Goal: Browse casually

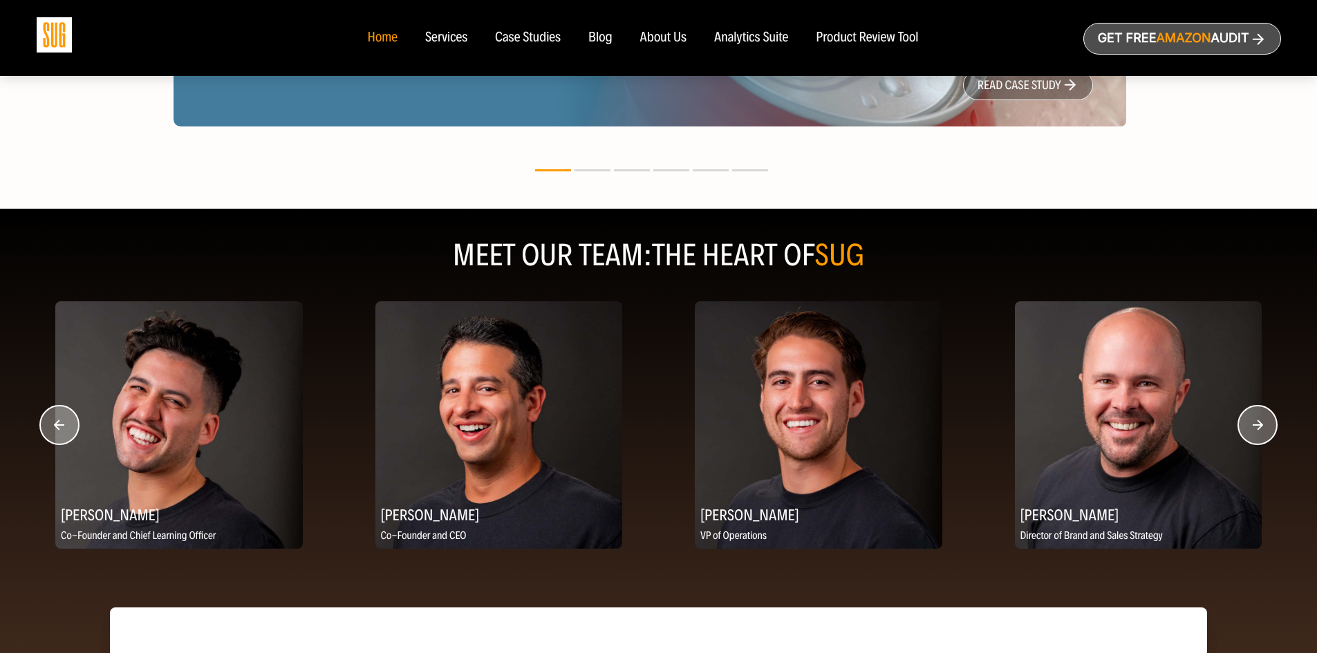
scroll to position [1590, 0]
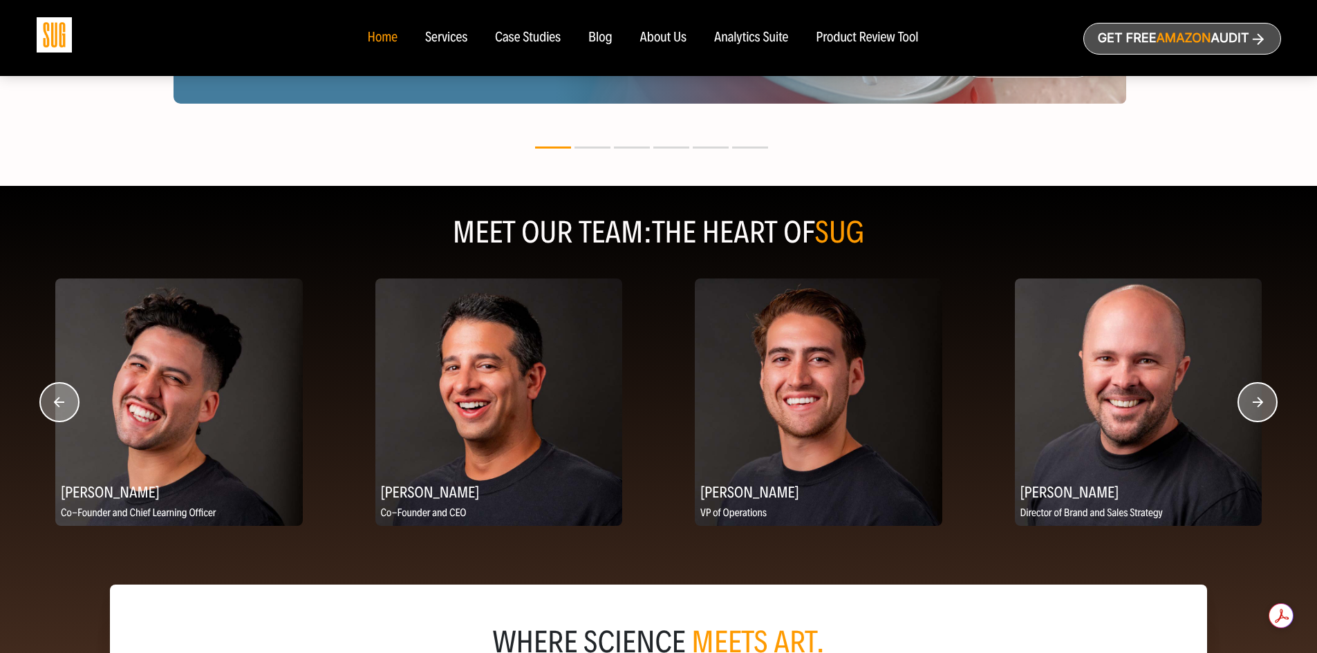
click at [1269, 401] on circle "button" at bounding box center [1257, 402] width 39 height 39
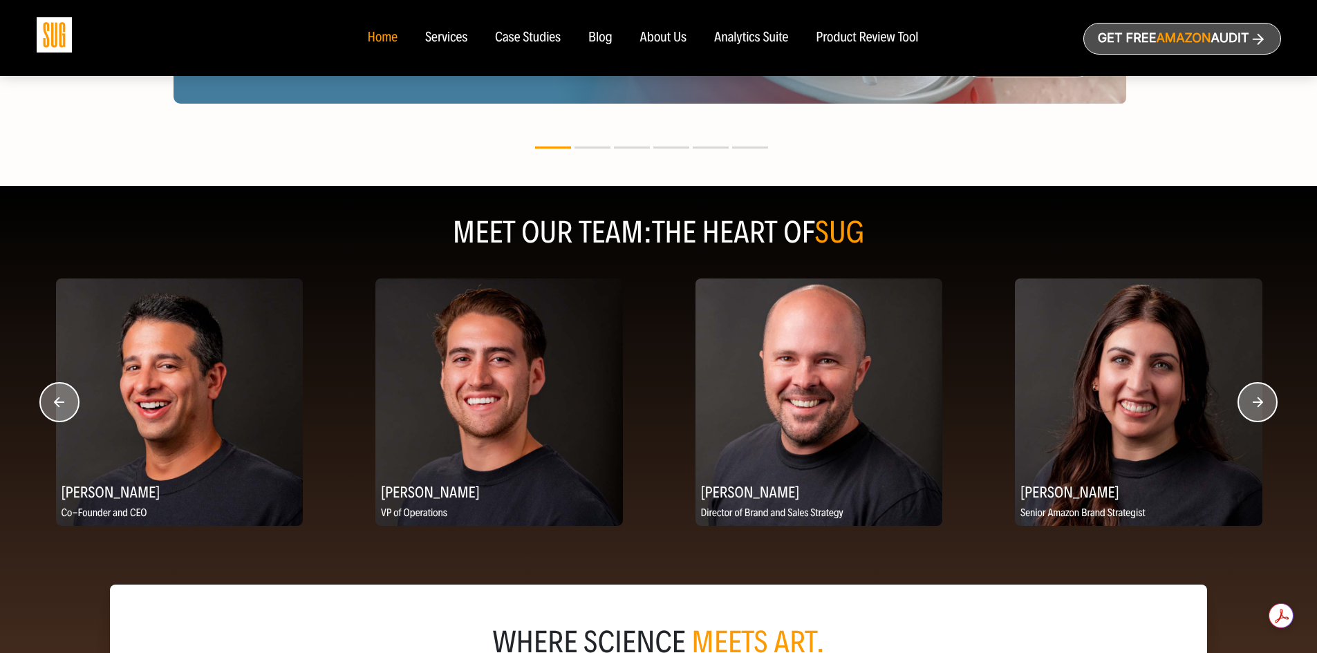
click at [1256, 401] on circle "button" at bounding box center [1257, 402] width 39 height 39
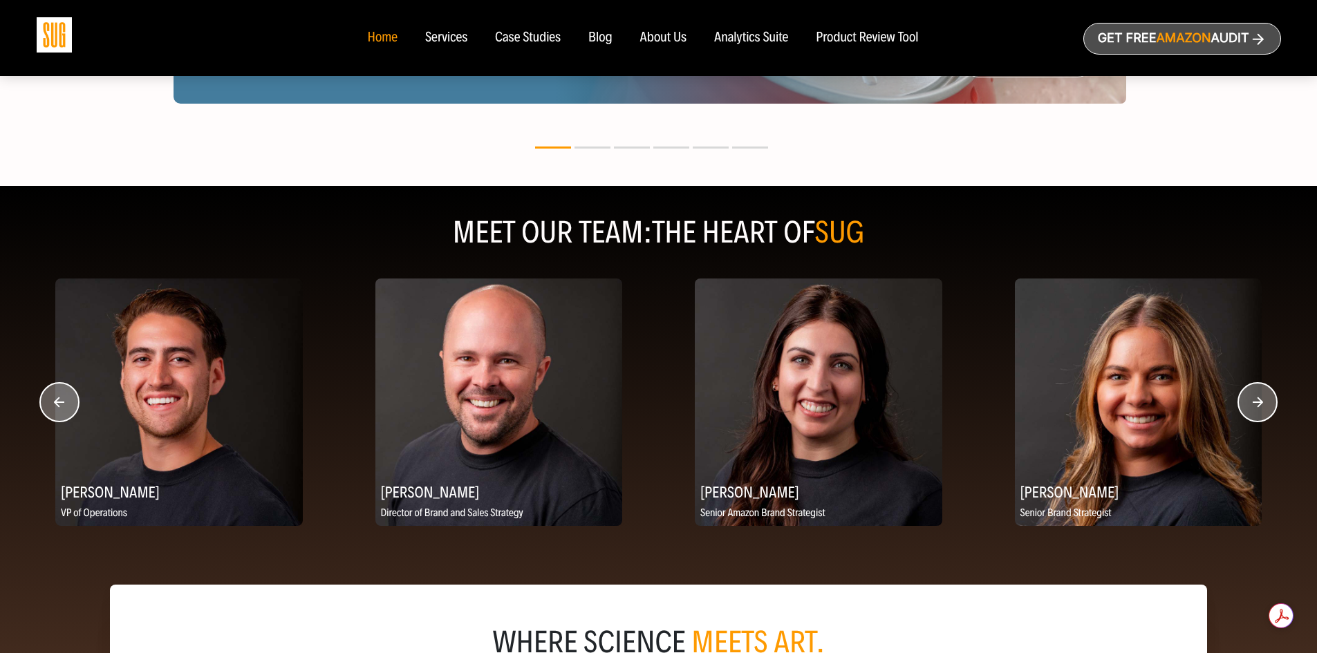
click at [1256, 401] on circle "button" at bounding box center [1257, 402] width 39 height 39
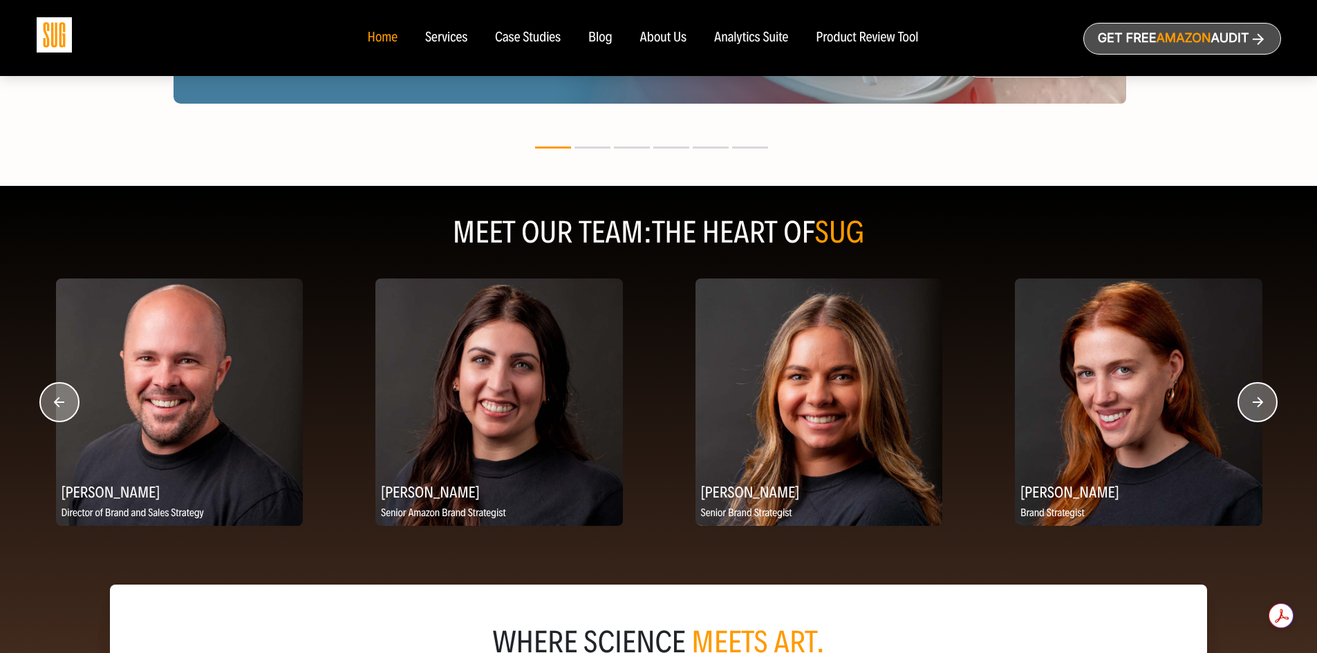
click at [1256, 400] on circle "button" at bounding box center [1257, 402] width 39 height 39
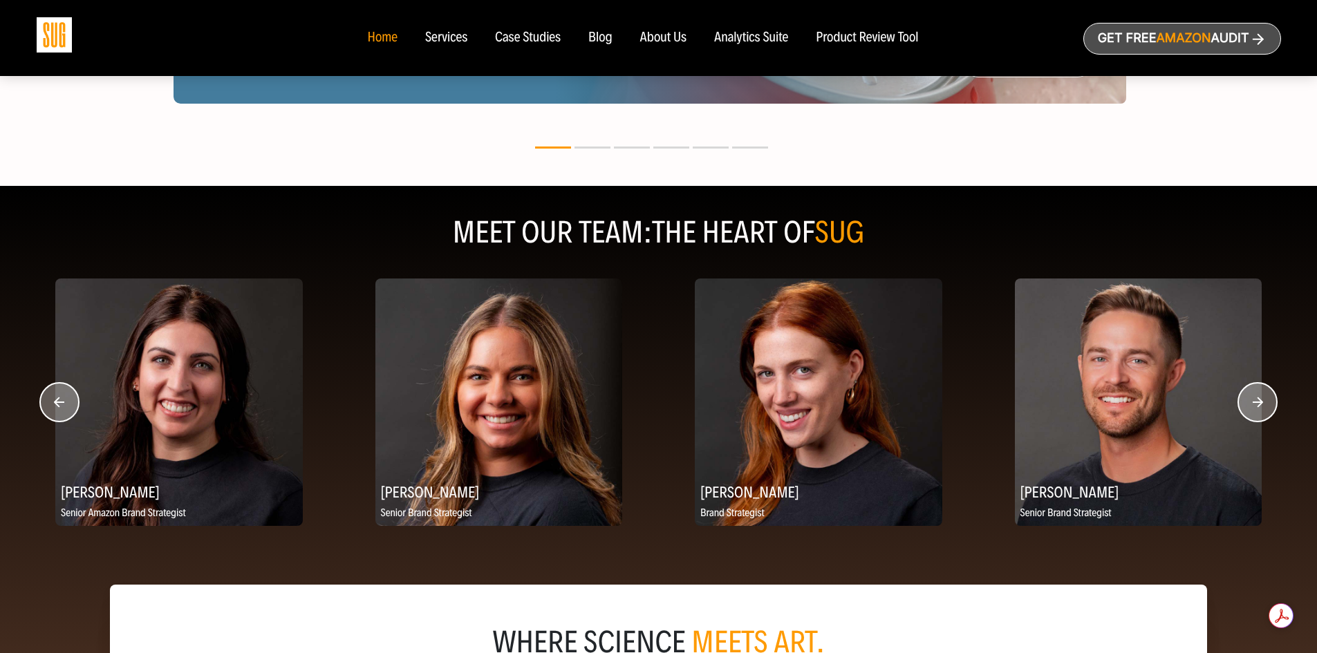
click at [1256, 400] on circle "button" at bounding box center [1257, 402] width 39 height 39
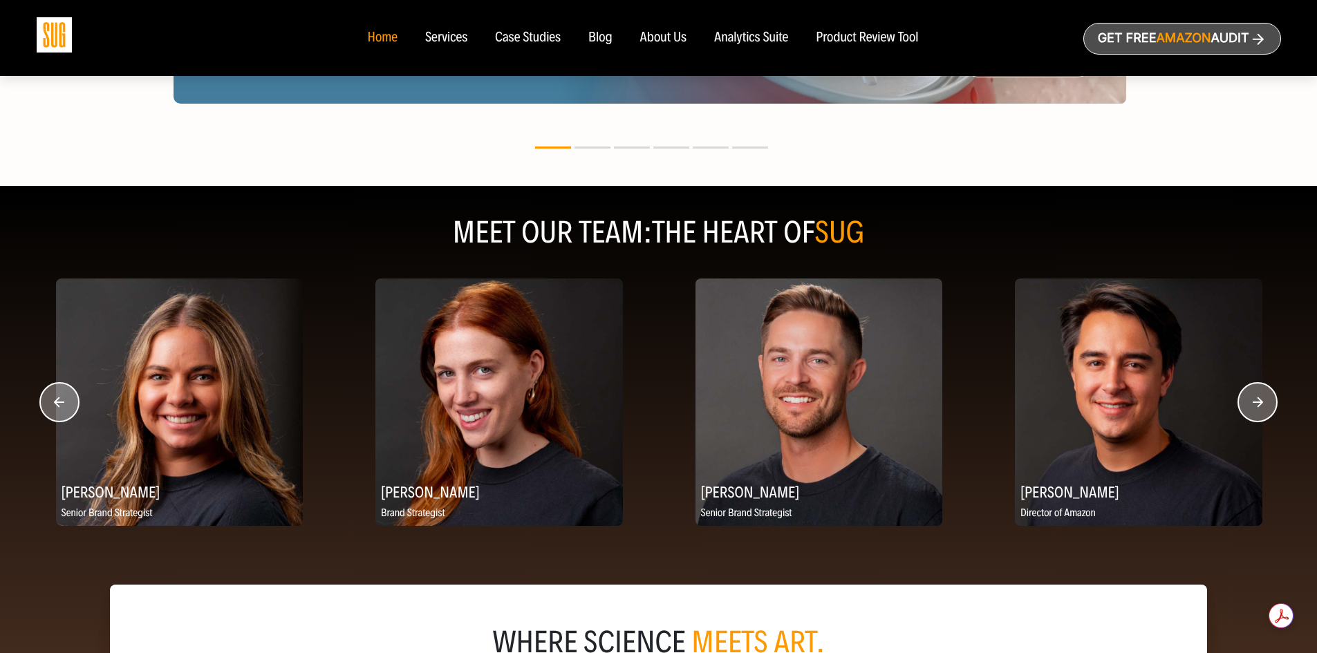
click at [1256, 400] on circle "button" at bounding box center [1257, 402] width 39 height 39
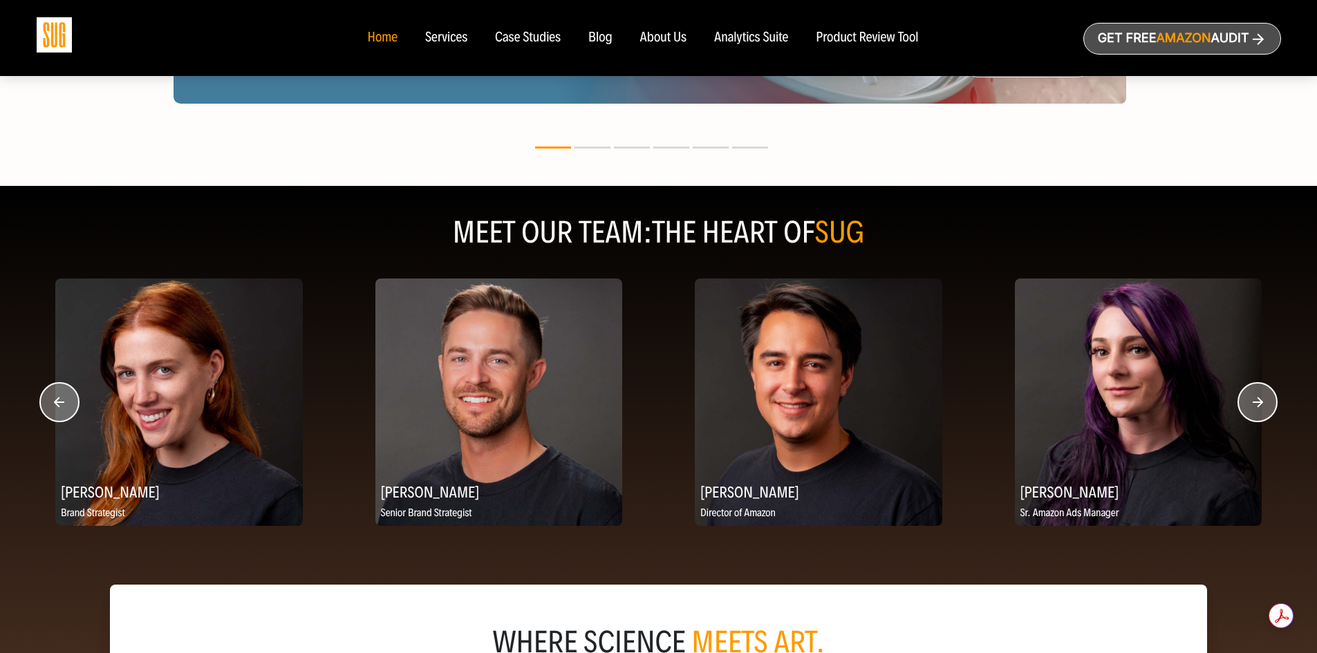
click at [1256, 400] on circle "button" at bounding box center [1257, 402] width 39 height 39
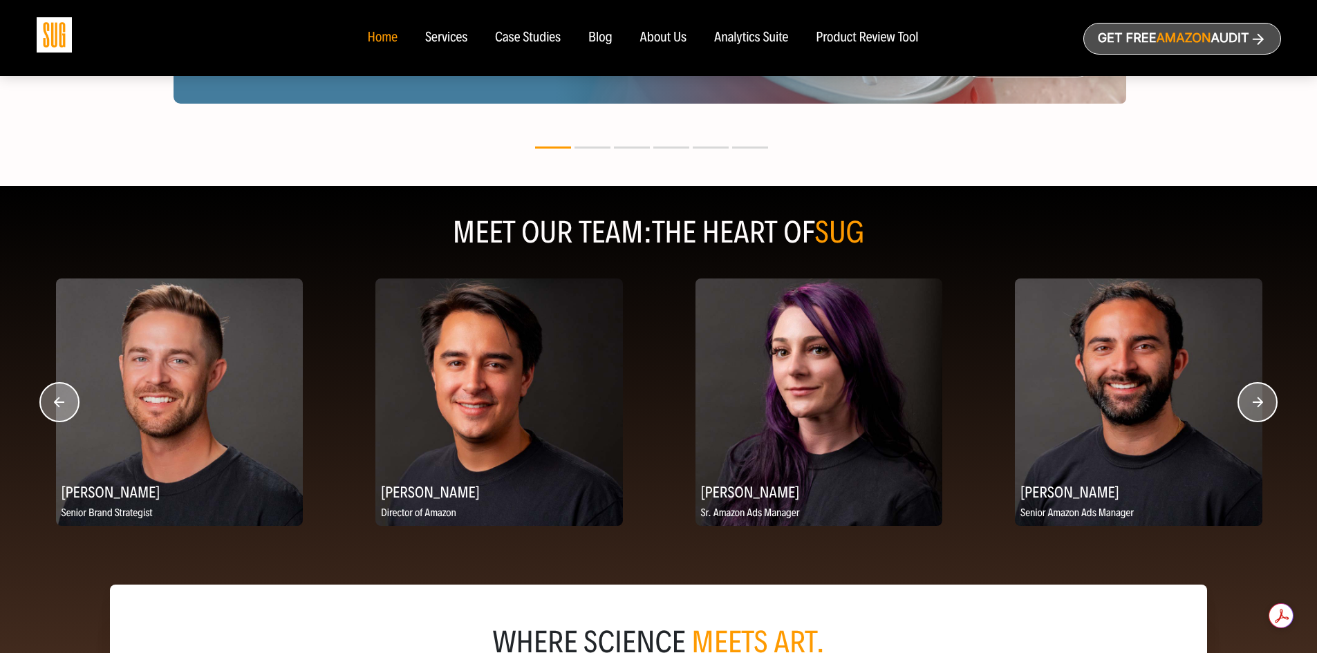
click at [1256, 400] on circle "button" at bounding box center [1257, 402] width 39 height 39
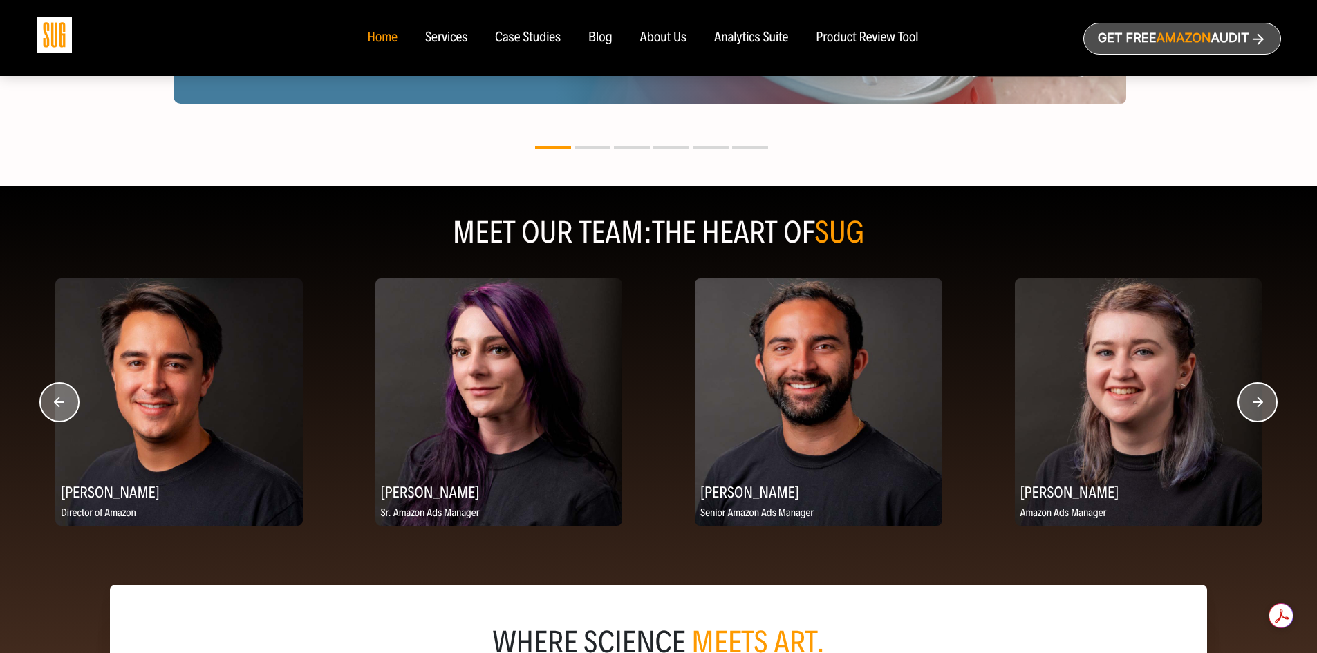
click at [1256, 400] on circle "button" at bounding box center [1257, 402] width 39 height 39
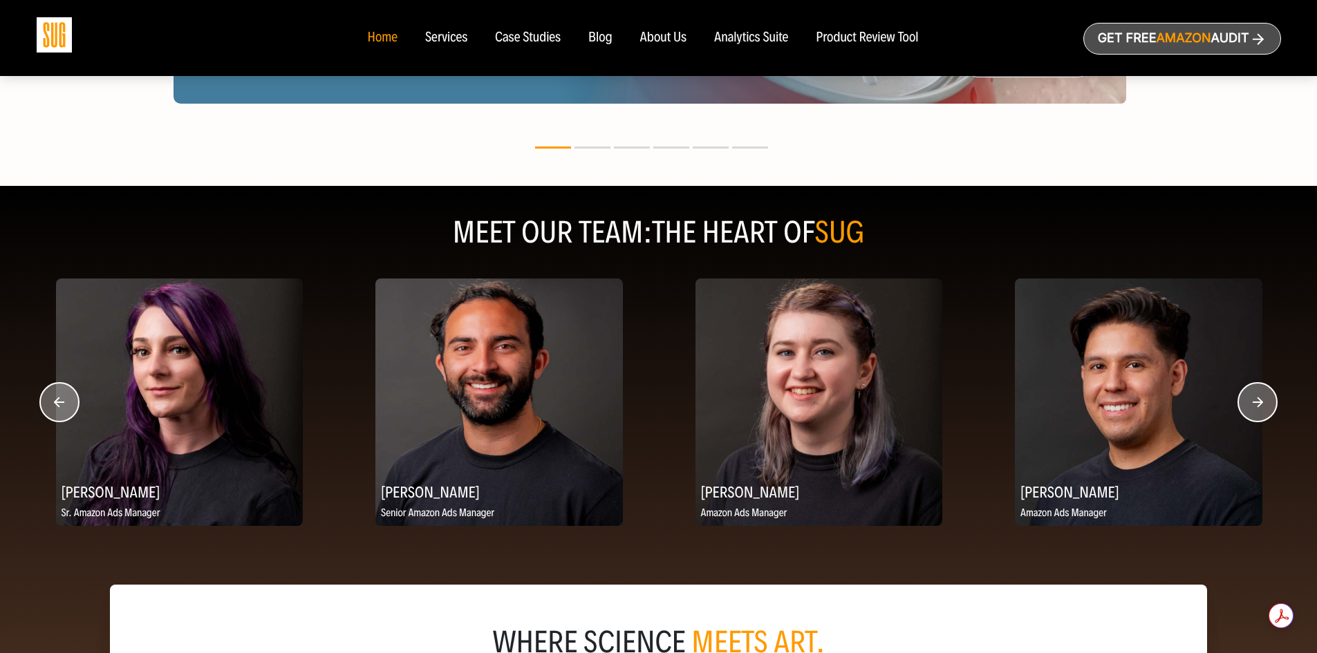
click at [1256, 400] on circle "button" at bounding box center [1257, 402] width 39 height 39
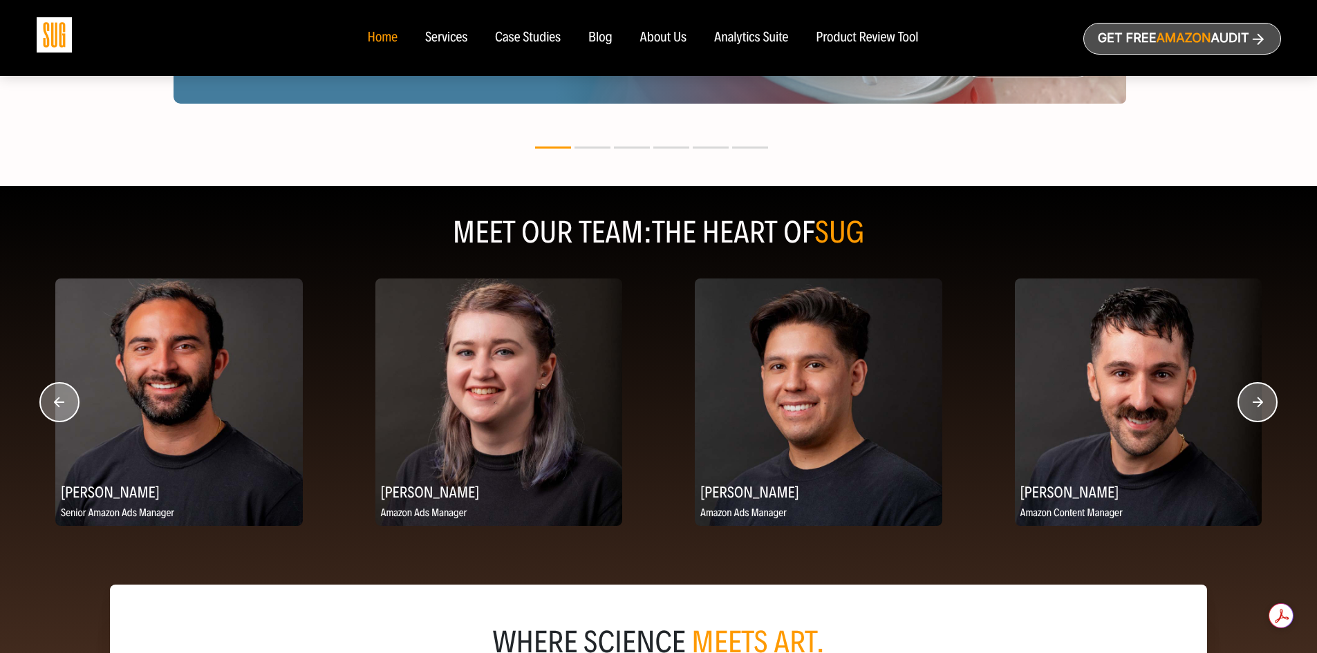
click at [1256, 400] on circle "button" at bounding box center [1257, 402] width 39 height 39
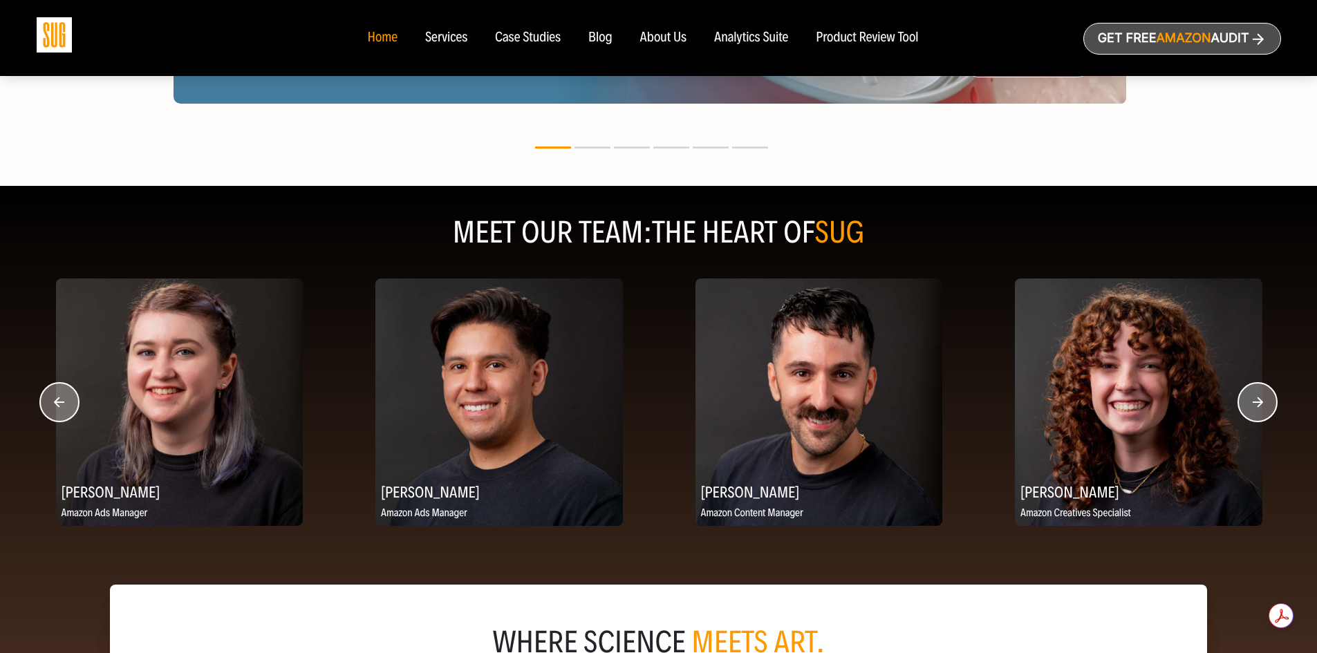
click at [1256, 400] on circle "button" at bounding box center [1257, 402] width 39 height 39
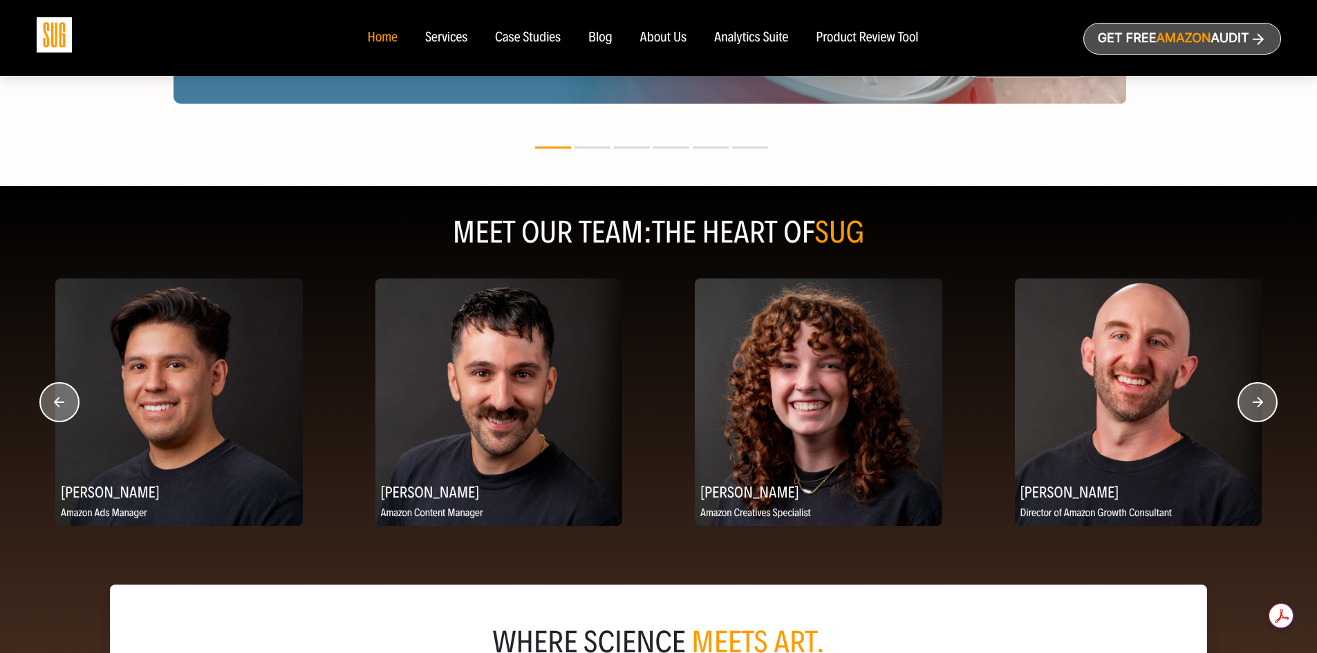
click at [1256, 400] on circle "button" at bounding box center [1257, 402] width 39 height 39
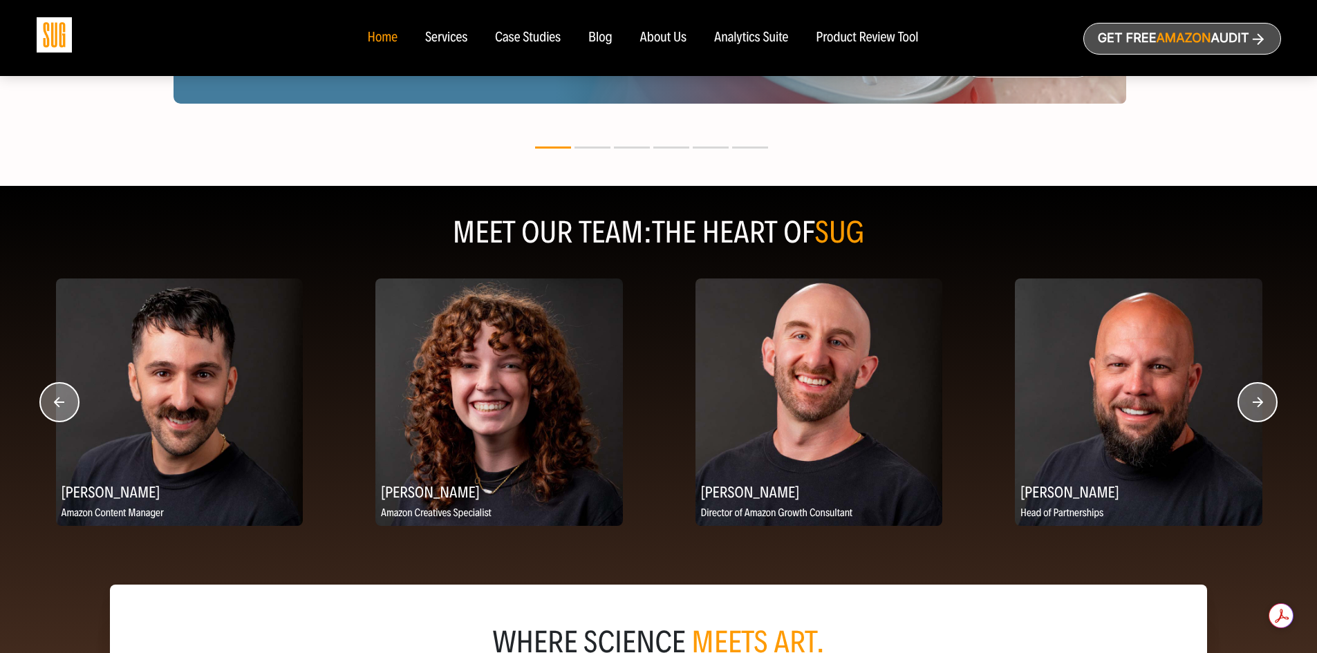
click at [1256, 400] on circle "button" at bounding box center [1257, 402] width 39 height 39
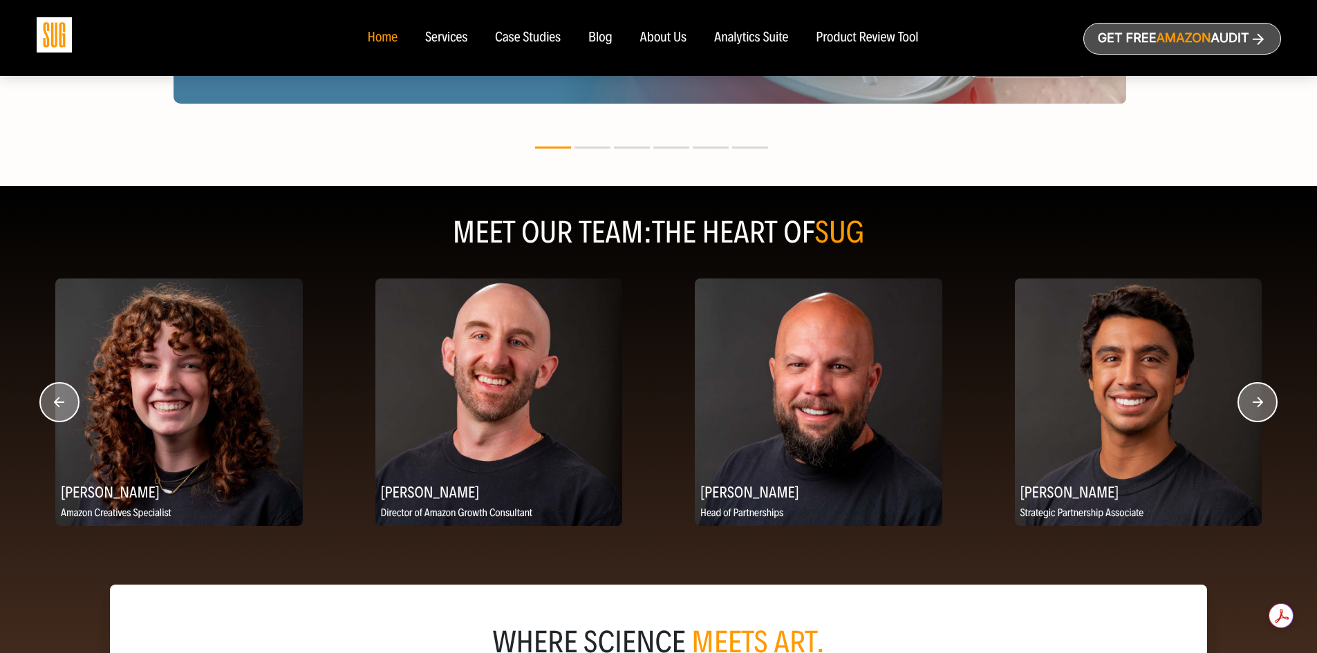
click at [1256, 400] on circle "button" at bounding box center [1257, 402] width 39 height 39
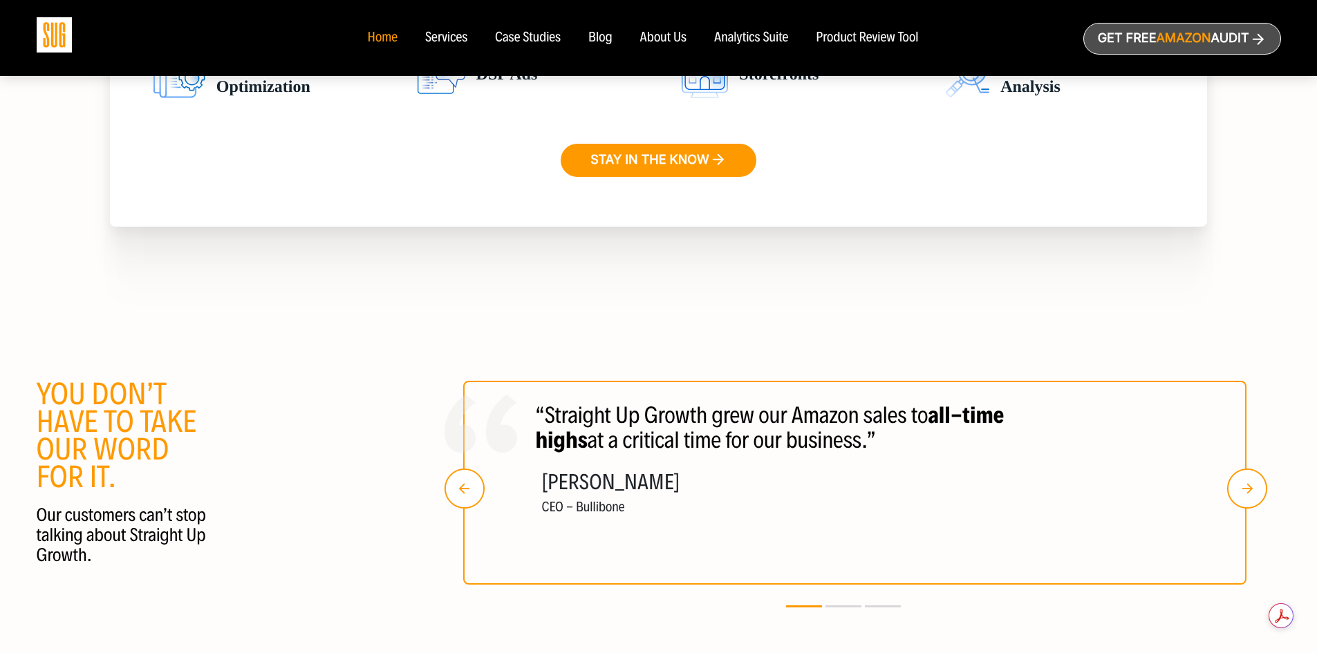
scroll to position [2475, 0]
